Goal: Transaction & Acquisition: Obtain resource

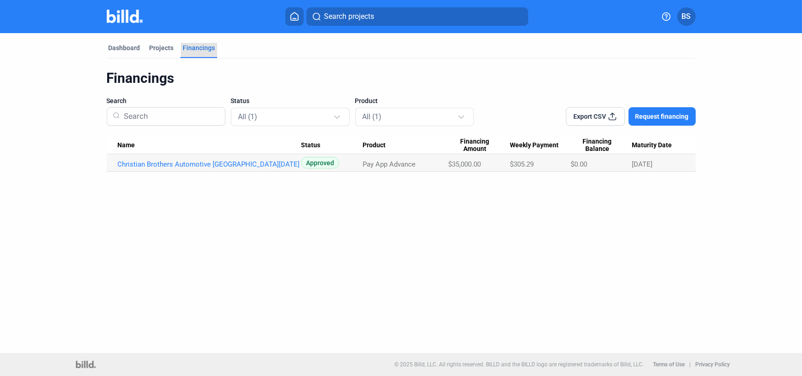
click at [198, 47] on div "Financings" at bounding box center [199, 47] width 32 height 9
drag, startPoint x: 128, startPoint y: 49, endPoint x: 148, endPoint y: 54, distance: 20.4
click at [128, 49] on div "Dashboard" at bounding box center [125, 47] width 32 height 9
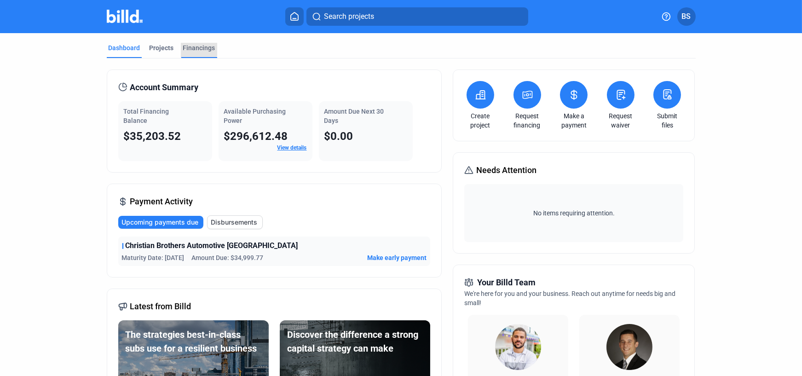
click at [187, 47] on div "Financings" at bounding box center [199, 47] width 32 height 9
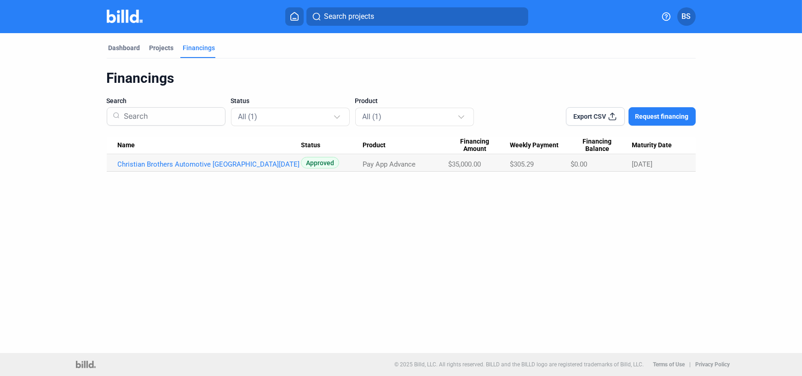
click at [664, 110] on button "Request financing" at bounding box center [662, 116] width 67 height 18
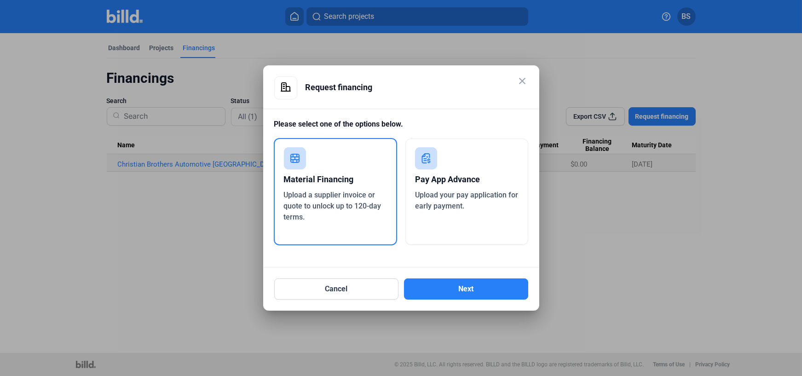
click at [492, 171] on div "Pay App Advance" at bounding box center [467, 179] width 104 height 20
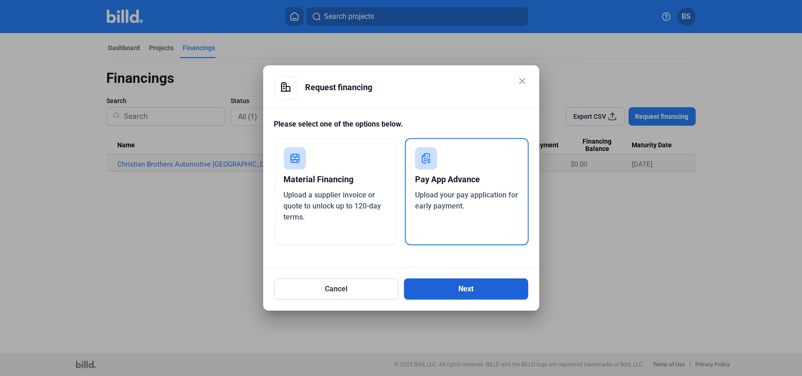
click at [481, 292] on button "Next" at bounding box center [466, 288] width 124 height 21
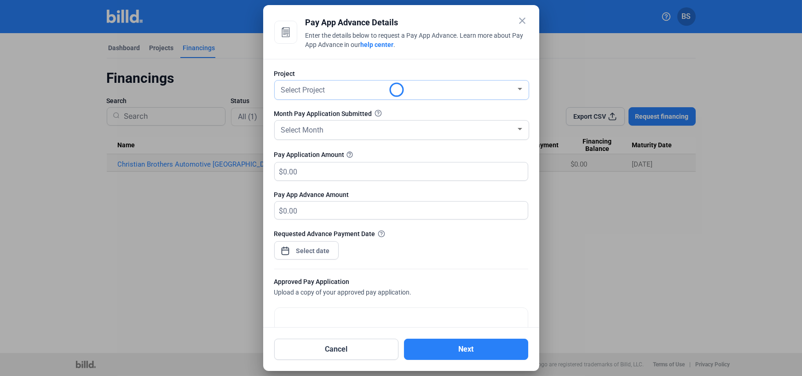
click at [518, 89] on div at bounding box center [520, 89] width 5 height 2
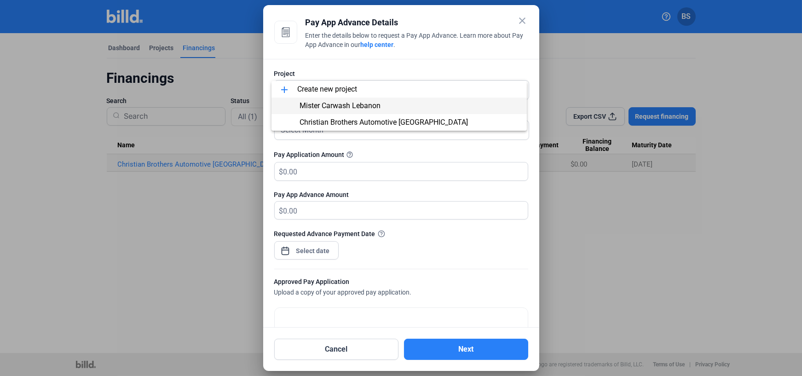
click at [357, 109] on span "Mister Carwash Lebanon" at bounding box center [340, 105] width 81 height 9
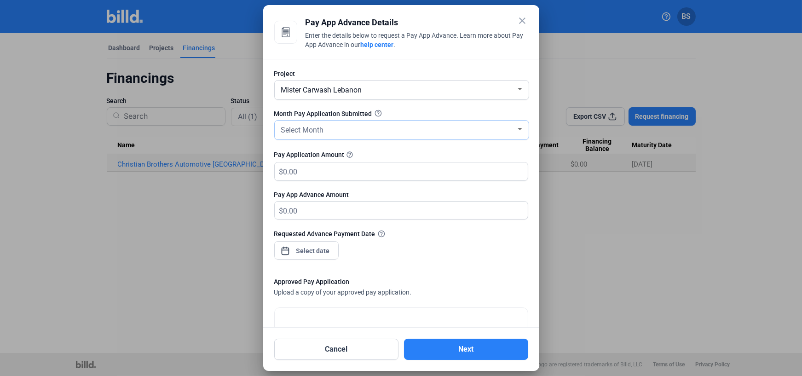
click at [356, 128] on div "Select Month" at bounding box center [397, 129] width 237 height 13
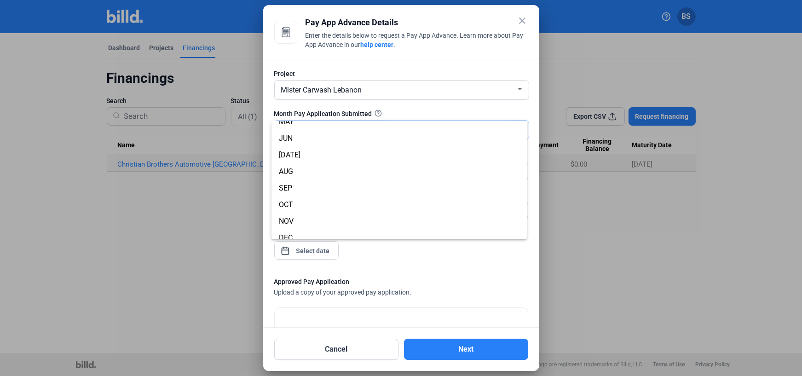
scroll to position [81, 0]
click at [291, 165] on span "AUG" at bounding box center [286, 164] width 14 height 9
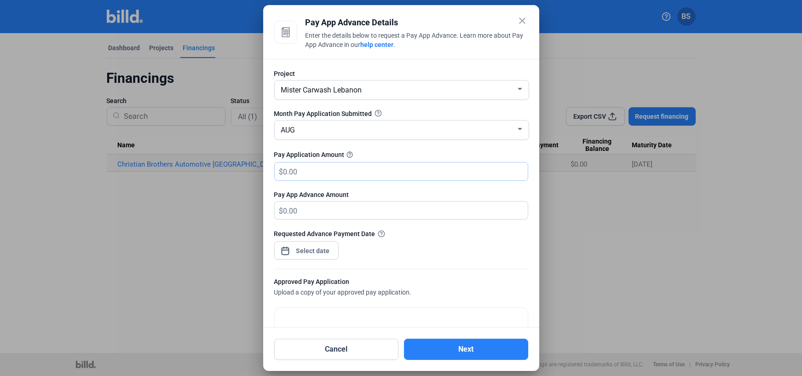
click at [296, 175] on input "text" at bounding box center [406, 171] width 244 height 18
type input "139,217.55"
click at [313, 247] on div "close Pay App Advance Details Enter the details below to request a Pay App Adva…" at bounding box center [401, 188] width 802 height 376
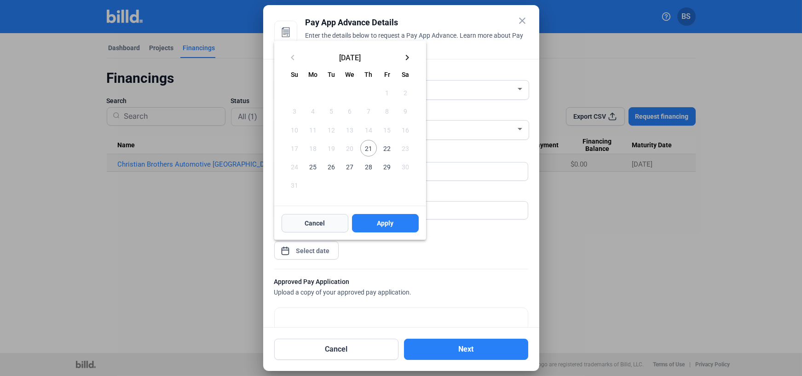
click at [314, 226] on span "Cancel" at bounding box center [315, 223] width 20 height 9
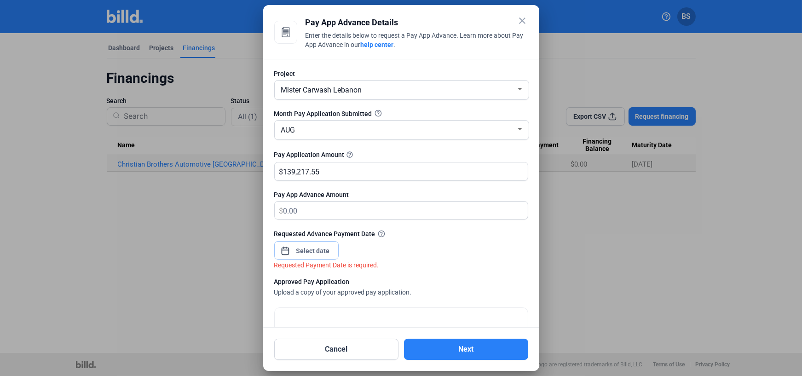
click at [301, 248] on input at bounding box center [314, 250] width 40 height 11
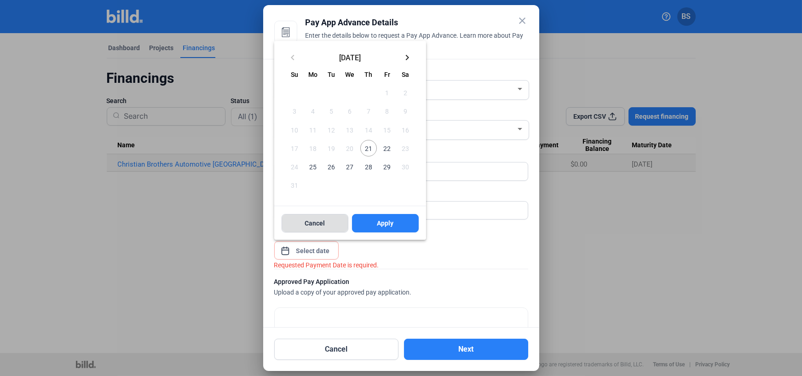
click at [316, 217] on button "Cancel" at bounding box center [315, 223] width 67 height 18
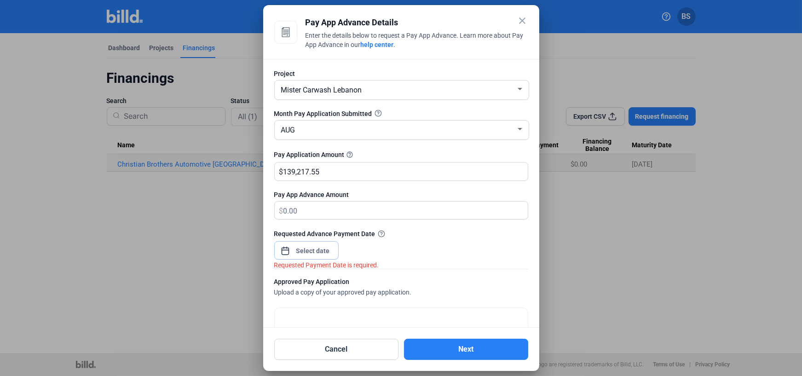
click at [316, 251] on input at bounding box center [314, 250] width 40 height 11
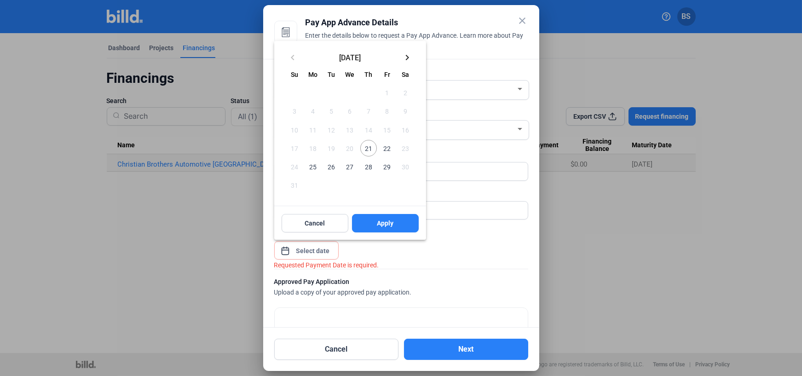
click at [388, 149] on span "22" at bounding box center [387, 148] width 17 height 17
click at [385, 221] on span "Apply" at bounding box center [385, 223] width 17 height 9
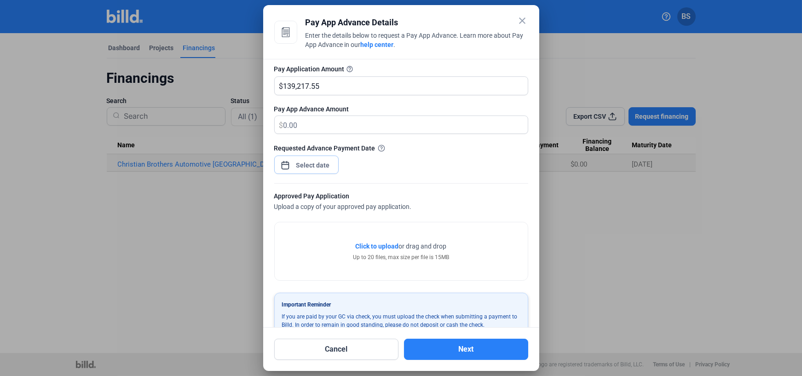
scroll to position [106, 0]
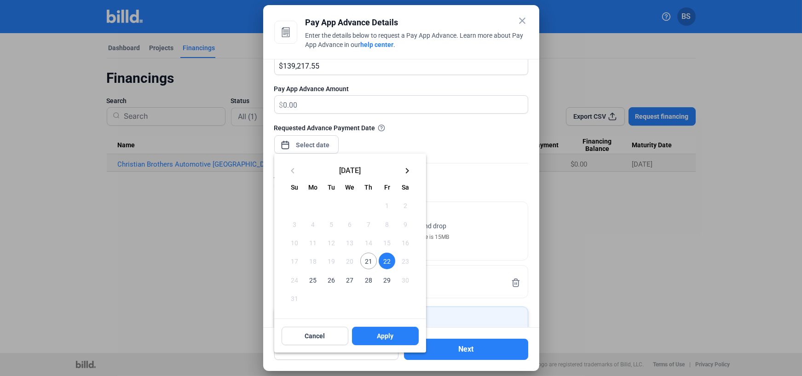
click at [476, 125] on div at bounding box center [401, 188] width 802 height 376
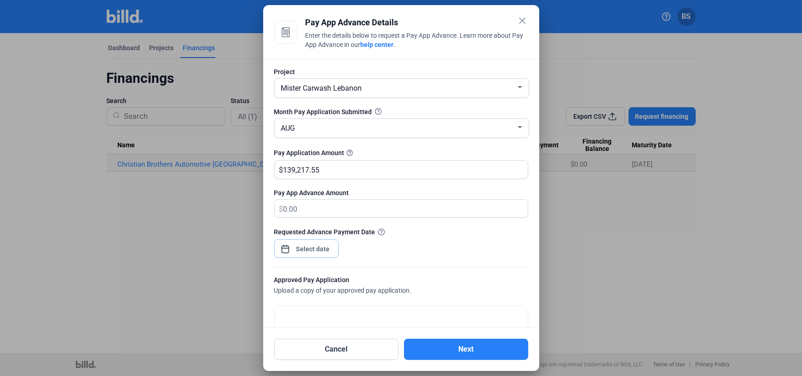
scroll to position [0, 0]
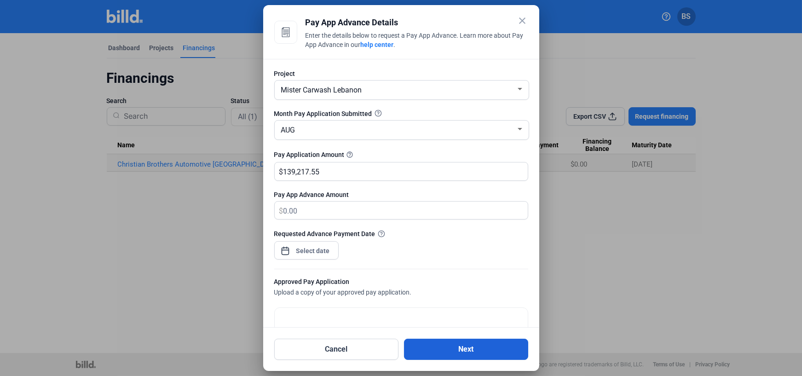
click at [459, 348] on button "Next" at bounding box center [466, 349] width 124 height 21
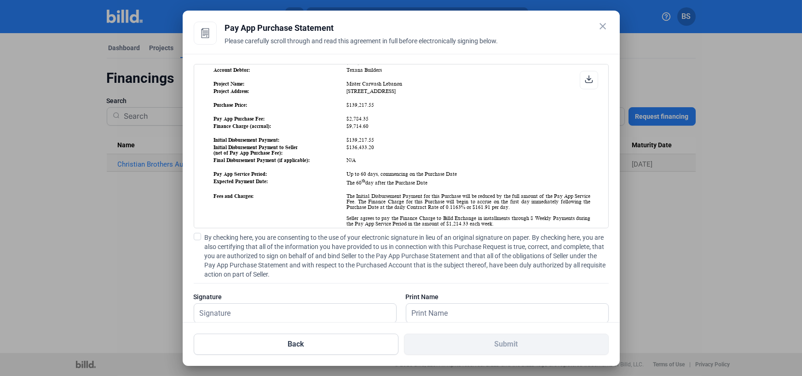
scroll to position [138, 0]
drag, startPoint x: 342, startPoint y: 136, endPoint x: 364, endPoint y: 136, distance: 21.2
click at [364, 136] on table "Purchased Account: Mister Carwash Lebanon_PA_AUG Face Value: $139,217.55 Accoun…" at bounding box center [403, 185] width 380 height 266
click at [366, 145] on table "Purchased Account: Mister Carwash Lebanon_PA_AUG Face Value: $139,217.55 Accoun…" at bounding box center [403, 185] width 380 height 266
drag, startPoint x: 342, startPoint y: 135, endPoint x: 366, endPoint y: 139, distance: 24.6
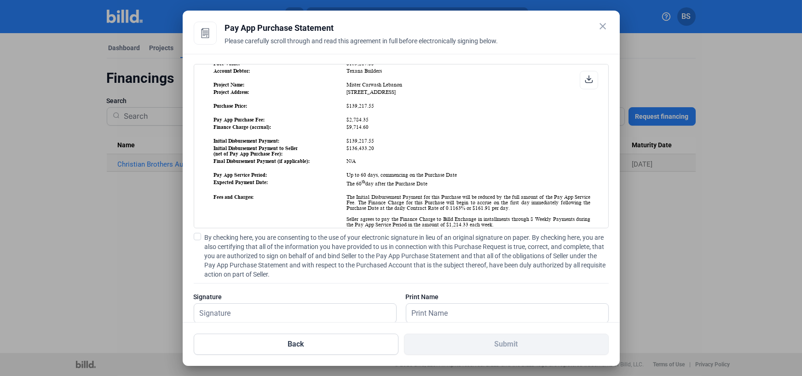
click at [366, 130] on tr "Finance Charge (accrual): $9,714.60" at bounding box center [403, 127] width 378 height 6
click at [372, 144] on table "Purchased Account: Mister Carwash Lebanon_PA_AUG Face Value: $139,217.55 Accoun…" at bounding box center [403, 185] width 380 height 266
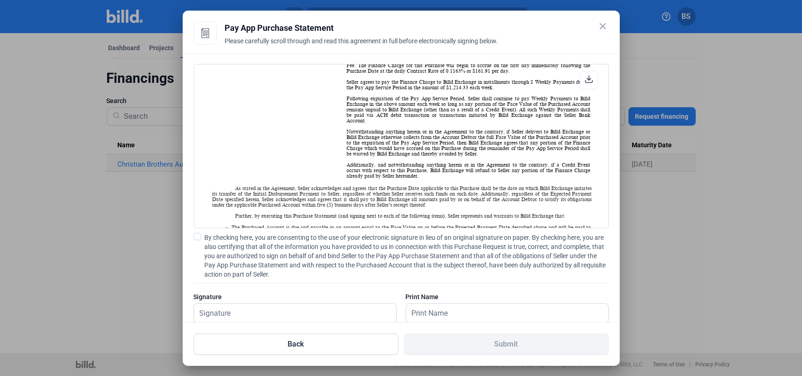
scroll to position [276, 0]
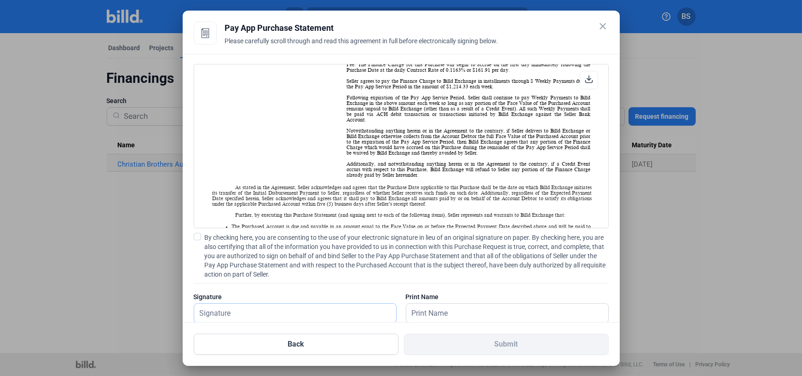
click at [248, 308] on input "text" at bounding box center [295, 313] width 202 height 19
type input "B"
type input "J"
type input "[PERSON_NAME]"
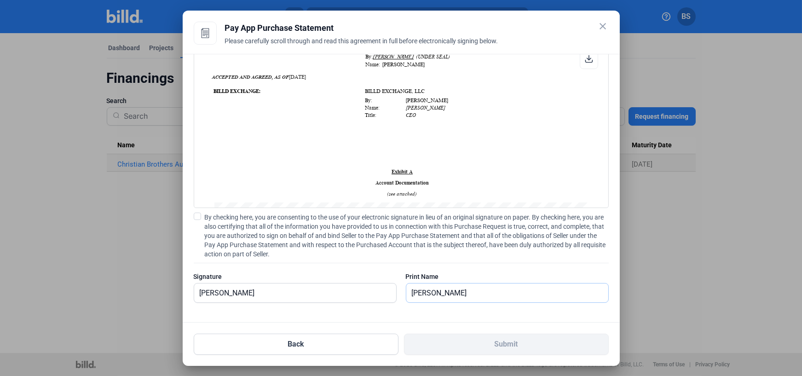
scroll to position [20, 0]
type input "[PERSON_NAME]"
click at [397, 311] on div "PAY APP PURCHASE STATEMENT This PAY APP PURCHASE STATEMENT is being executed an…" at bounding box center [401, 188] width 437 height 269
click at [334, 277] on div "Signature" at bounding box center [295, 276] width 203 height 9
click at [339, 295] on input "[PERSON_NAME]" at bounding box center [295, 293] width 202 height 19
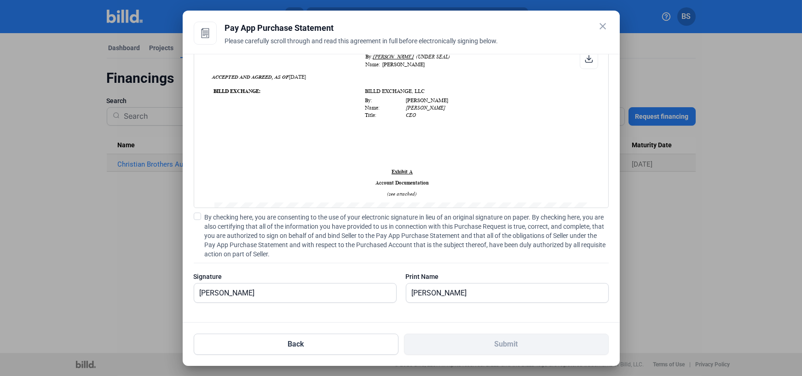
click at [340, 259] on div "By checking here, you are consenting to the use of your electronic signature in…" at bounding box center [401, 262] width 415 height 99
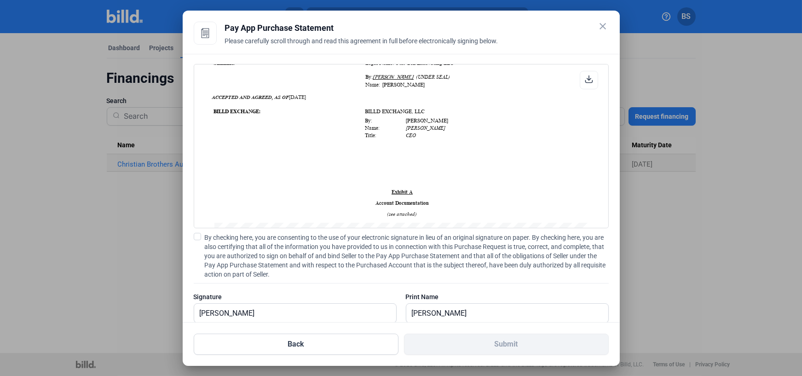
scroll to position [0, 0]
click at [202, 236] on label "By checking here, you are consenting to the use of your electronic signature in…" at bounding box center [401, 256] width 415 height 46
click at [0, 0] on input "By checking here, you are consenting to the use of your electronic signature in…" at bounding box center [0, 0] width 0 height 0
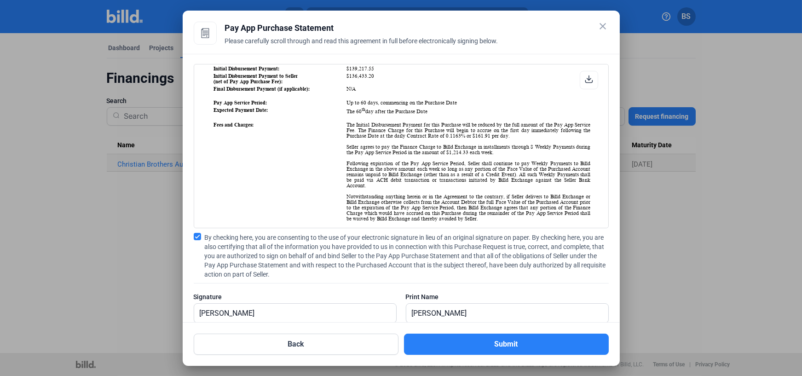
scroll to position [230, 0]
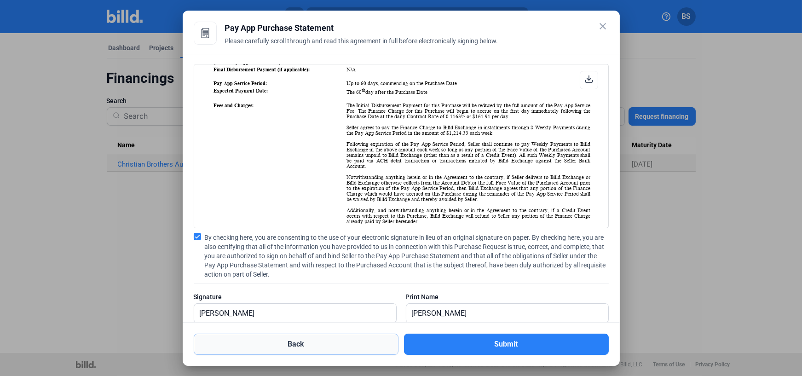
click at [296, 340] on button "Back" at bounding box center [296, 344] width 205 height 21
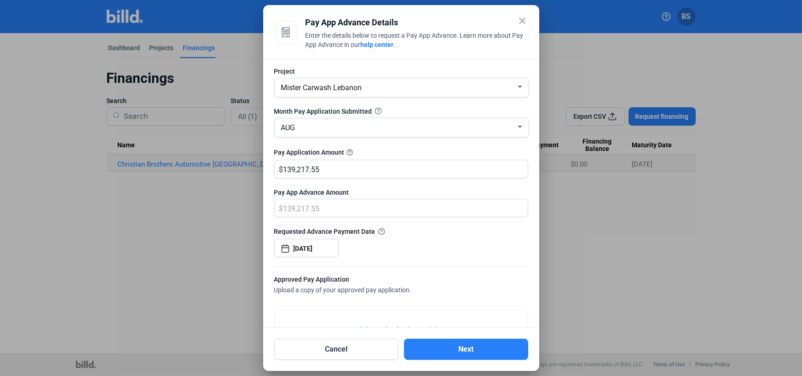
scroll to position [0, 0]
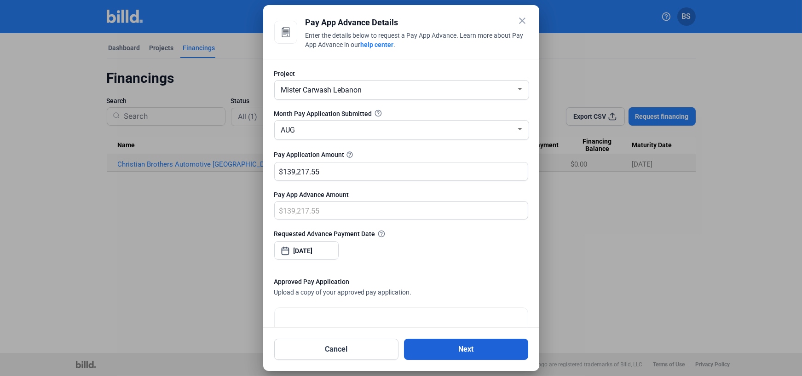
click at [481, 353] on button "Next" at bounding box center [466, 349] width 124 height 21
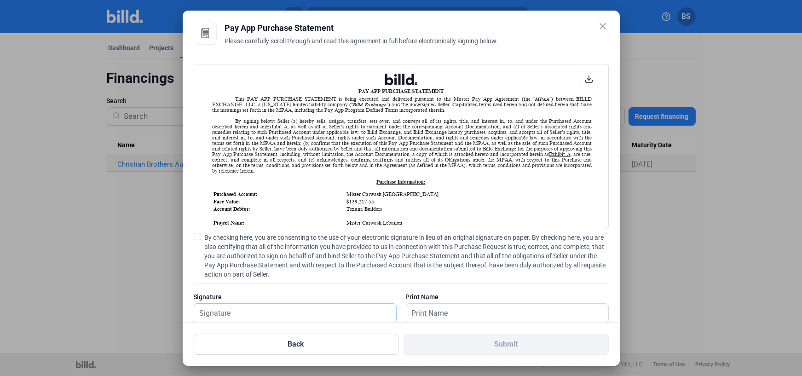
click at [353, 314] on input "text" at bounding box center [290, 313] width 192 height 19
type input "[PERSON_NAME]"
click at [447, 313] on input "text" at bounding box center [507, 313] width 202 height 19
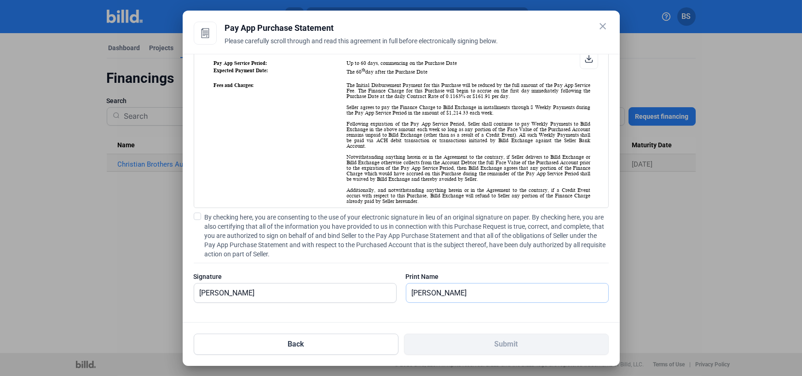
scroll to position [20, 0]
type input "[PERSON_NAME]"
click at [199, 218] on span at bounding box center [197, 216] width 7 height 7
click at [0, 0] on input "By checking here, you are consenting to the use of your electronic signature in…" at bounding box center [0, 0] width 0 height 0
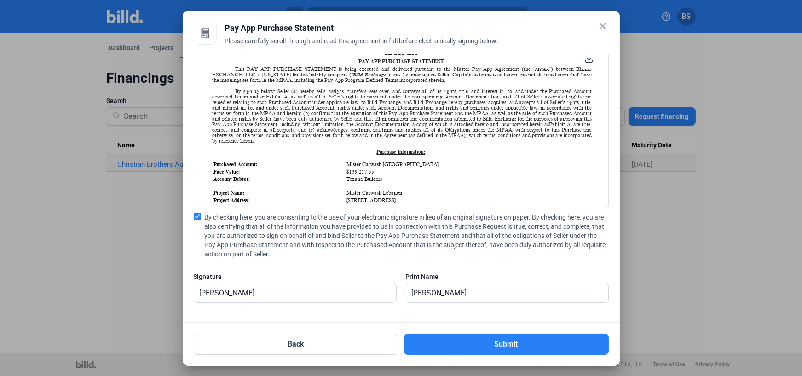
scroll to position [0, 0]
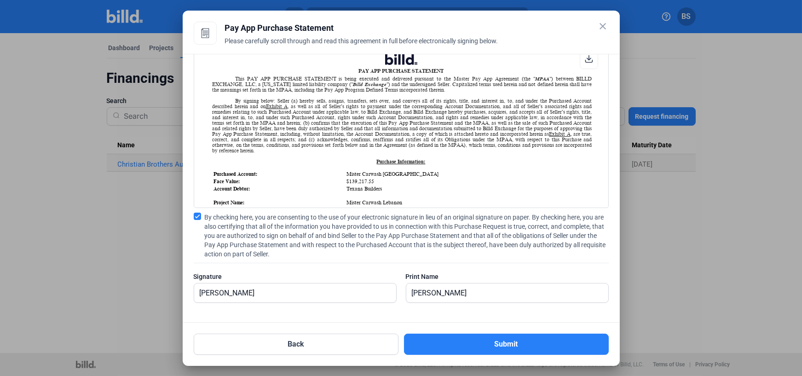
drag, startPoint x: 372, startPoint y: 168, endPoint x: 422, endPoint y: 166, distance: 50.2
click at [422, 164] on div "Purchase Information:" at bounding box center [401, 162] width 400 height 6
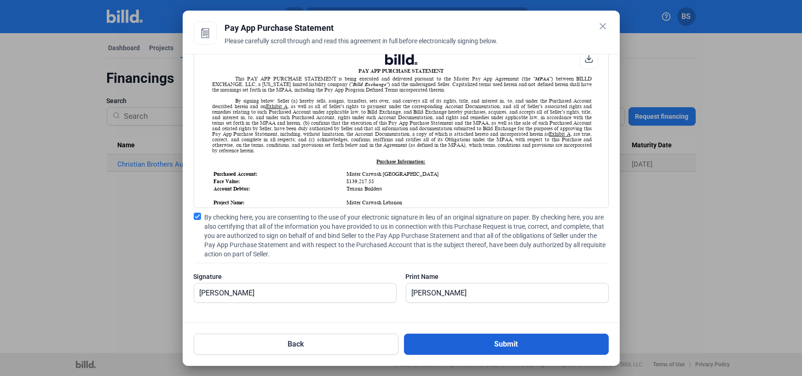
click at [520, 349] on button "Submit" at bounding box center [506, 344] width 205 height 21
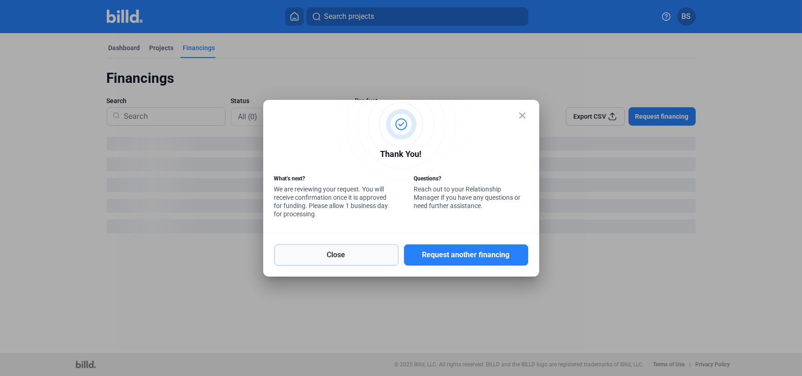
click at [336, 252] on button "Close" at bounding box center [336, 254] width 124 height 21
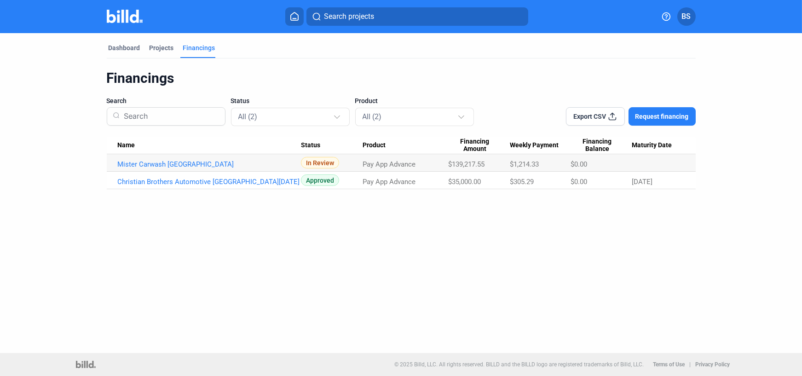
click at [794, 246] on div "Dashboard Projects Financings Financings Search Status All (2) Product All (2) …" at bounding box center [401, 193] width 802 height 320
